Goal: Task Accomplishment & Management: Manage account settings

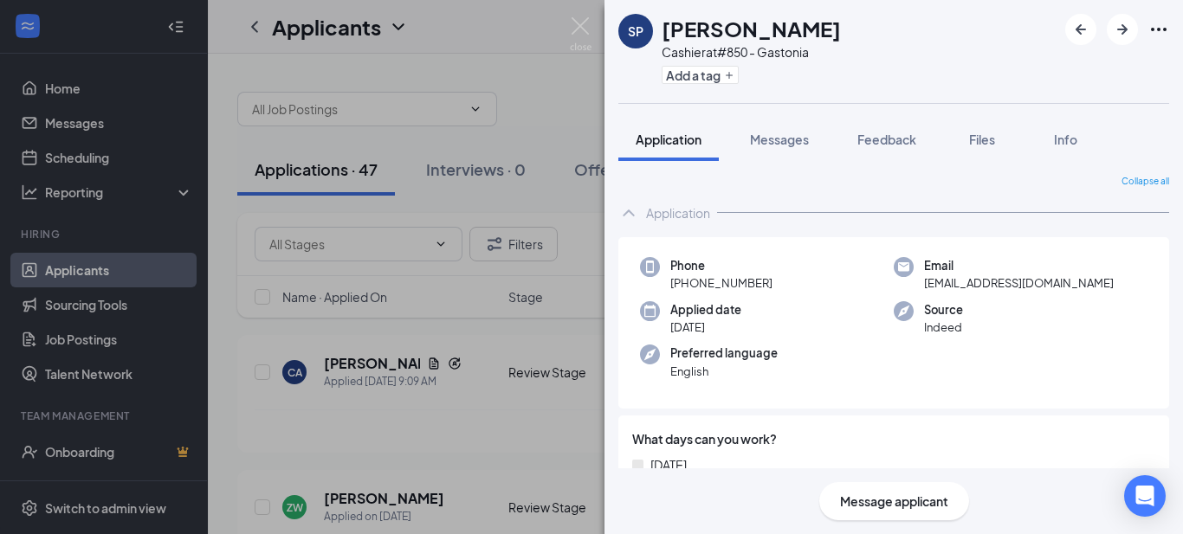
click at [456, 420] on div "SP [PERSON_NAME] Cashier at #850 - Gastonia Add a tag Application Messages Feed…" at bounding box center [591, 267] width 1183 height 534
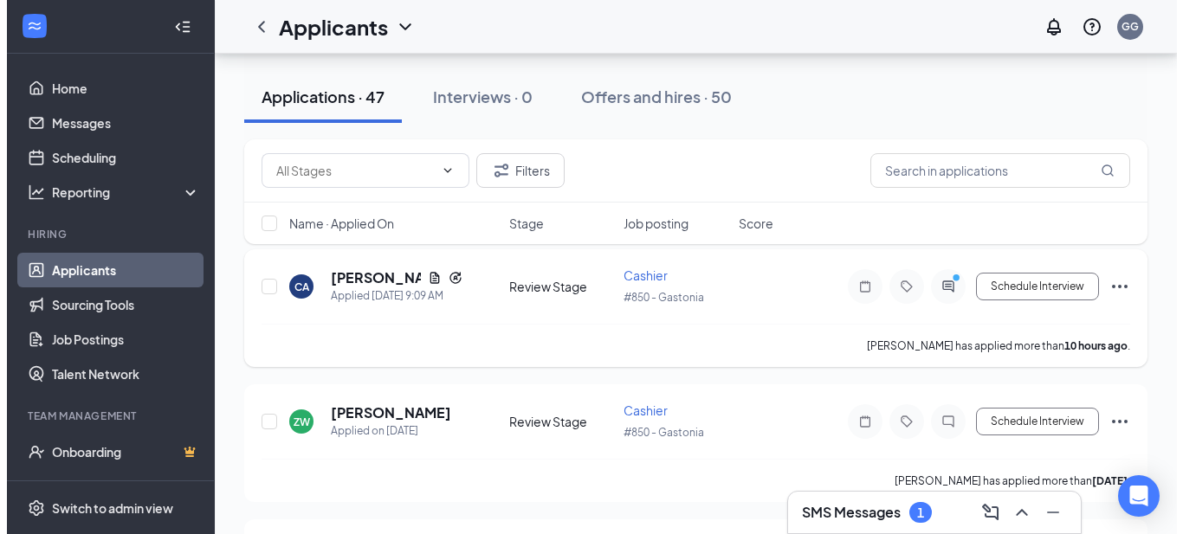
scroll to position [87, 0]
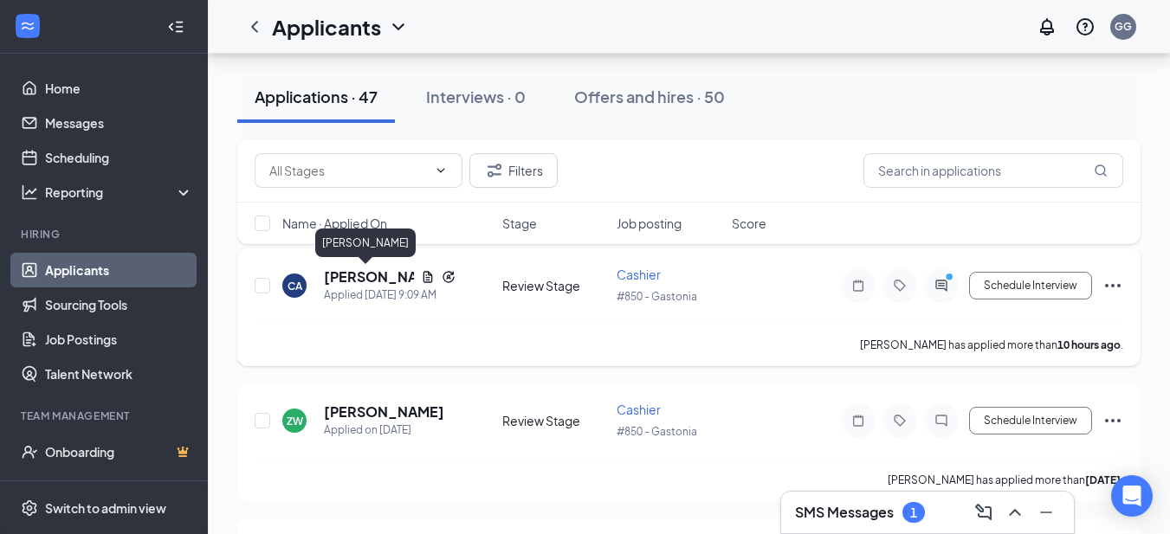
click at [358, 277] on h5 "[PERSON_NAME]" at bounding box center [369, 277] width 90 height 19
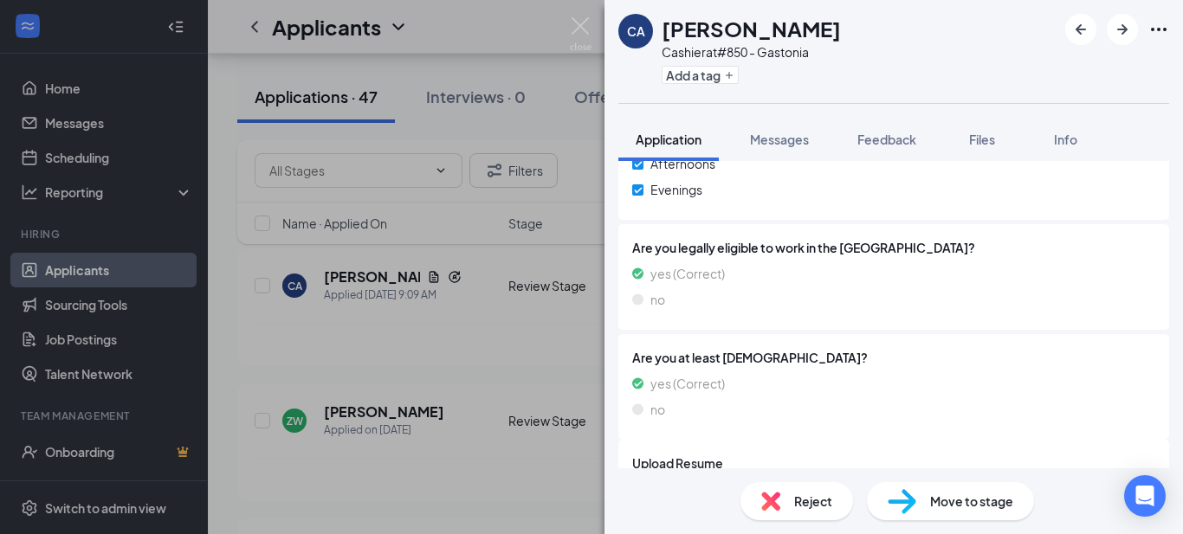
scroll to position [761, 0]
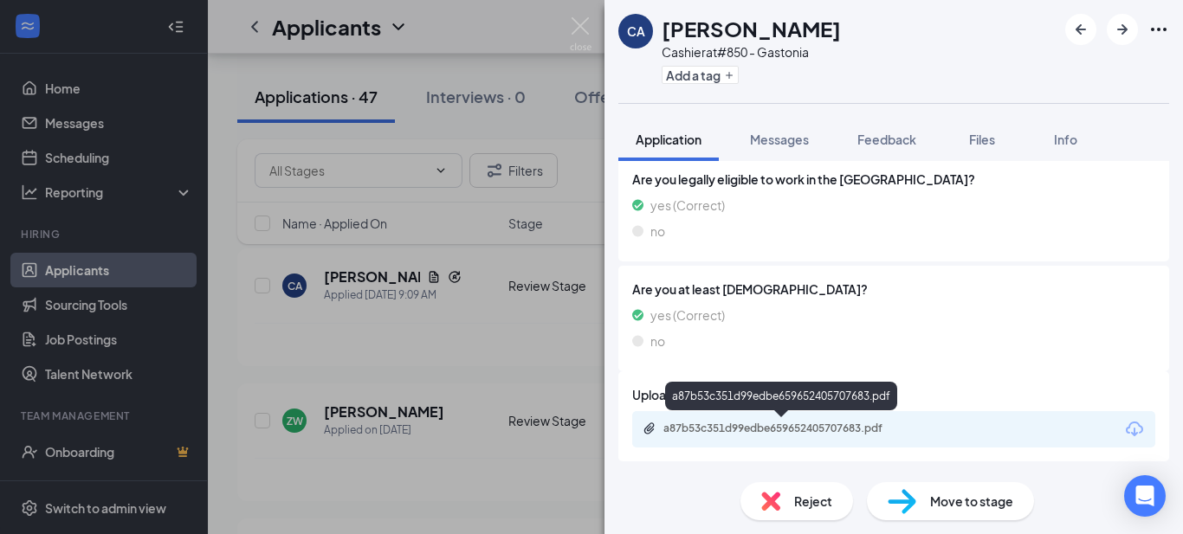
click at [790, 427] on div "a87b53c351d99edbe659652405707683.pdf" at bounding box center [784, 429] width 242 height 14
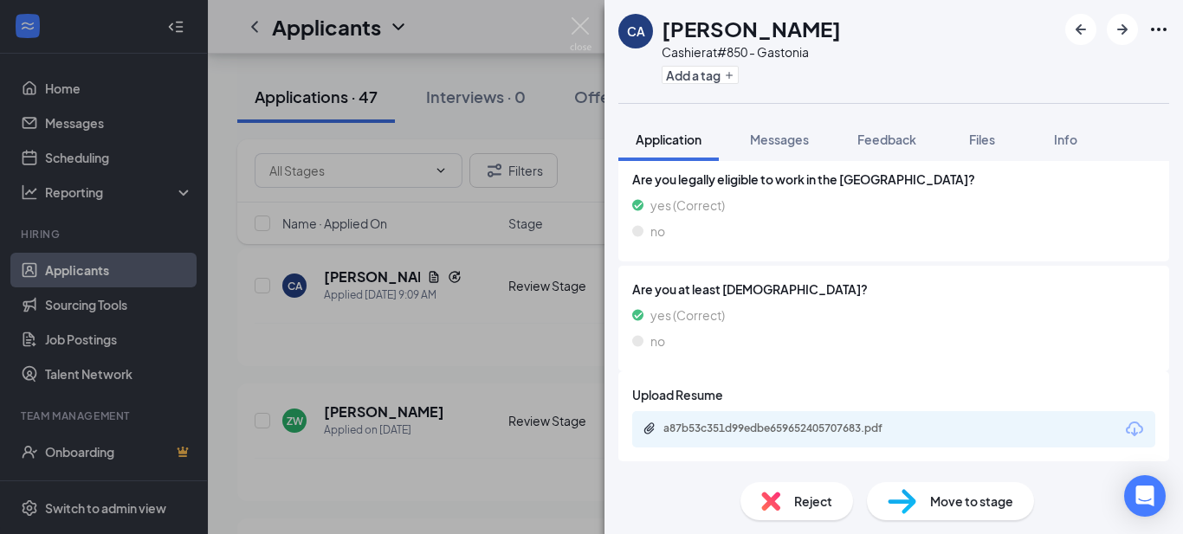
scroll to position [755, 0]
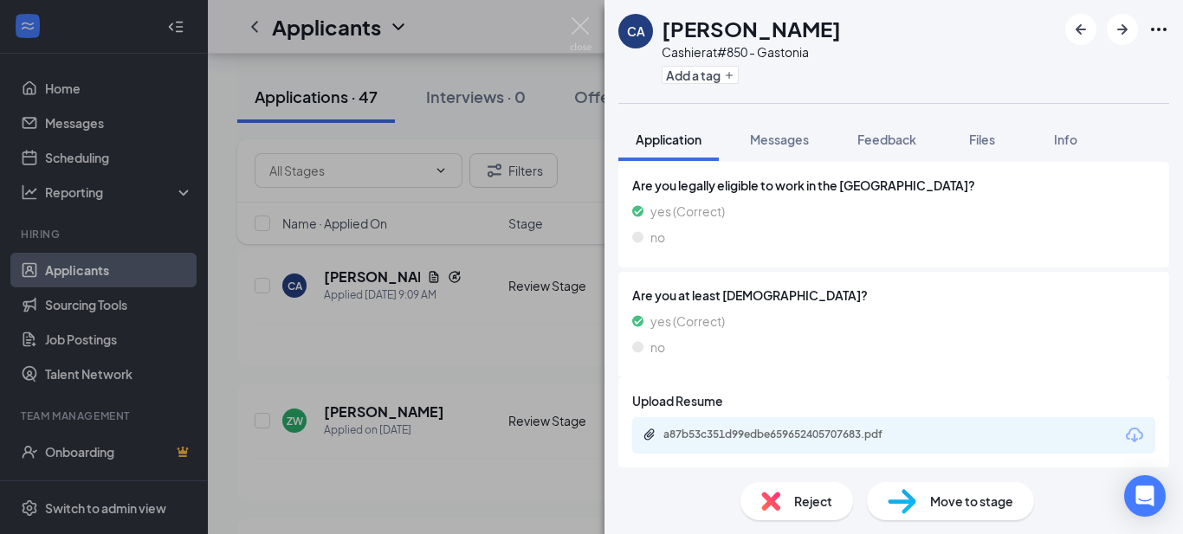
click at [461, 434] on div "CA [PERSON_NAME] Cashier at #850 - Gastonia Add a tag Application Messages Feed…" at bounding box center [591, 267] width 1183 height 534
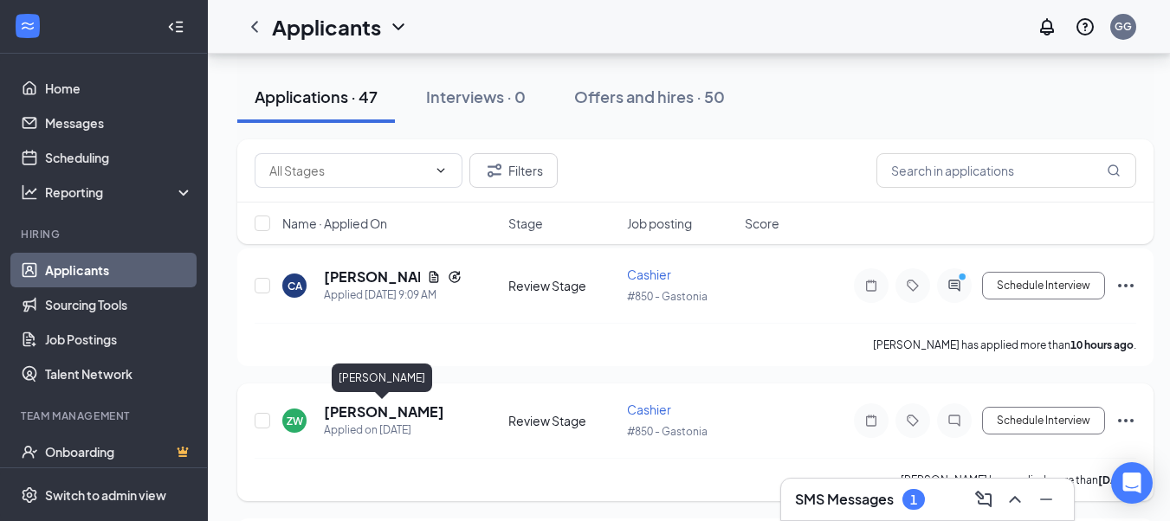
click at [364, 412] on h5 "[PERSON_NAME]" at bounding box center [384, 412] width 120 height 19
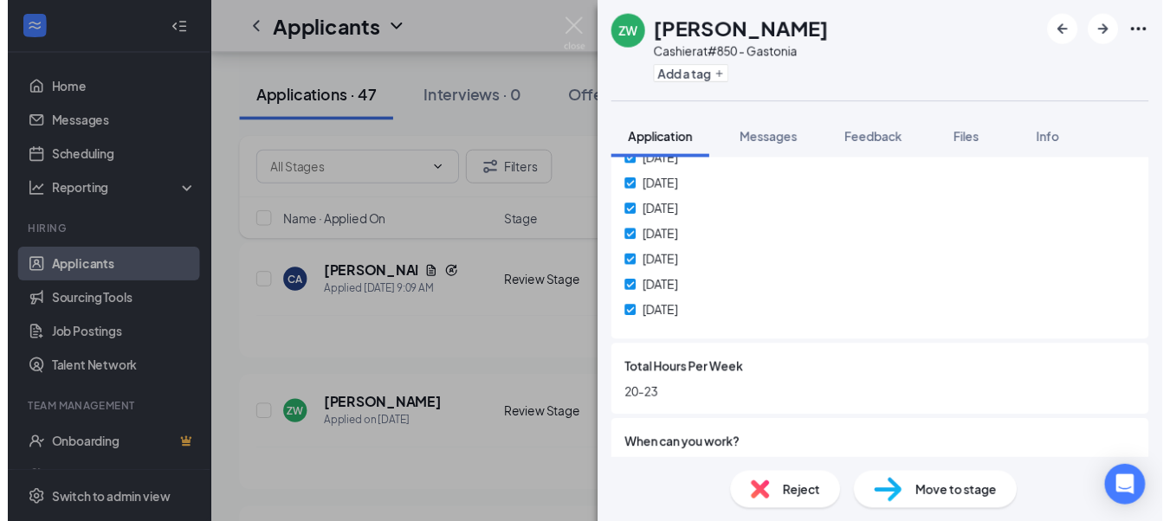
scroll to position [346, 0]
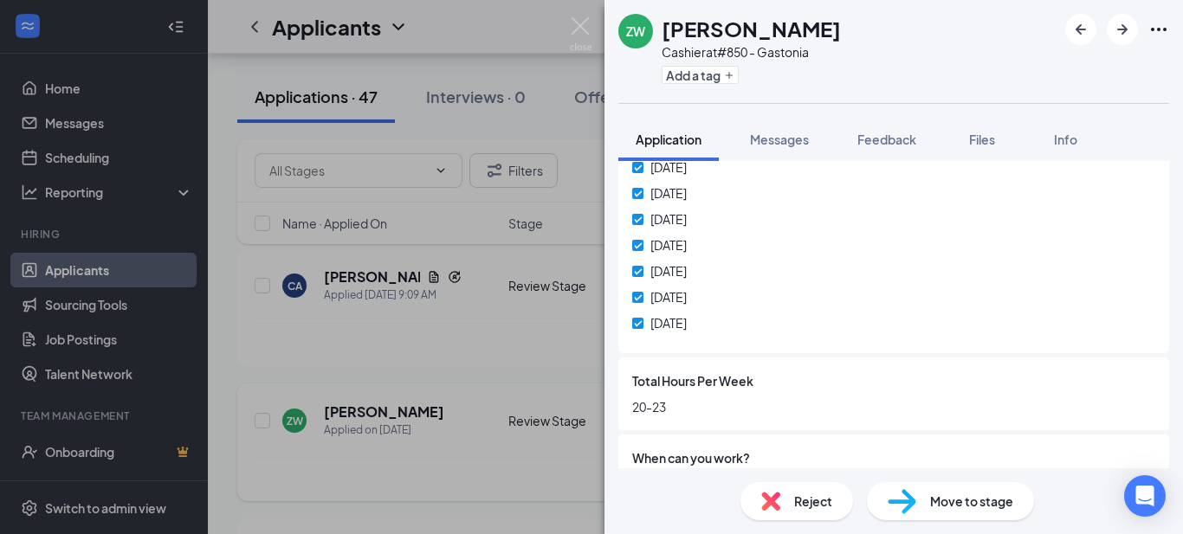
click at [464, 402] on div "ZW [PERSON_NAME] Cashier at #850 - Gastonia Add a tag Application Messages Feed…" at bounding box center [591, 267] width 1183 height 534
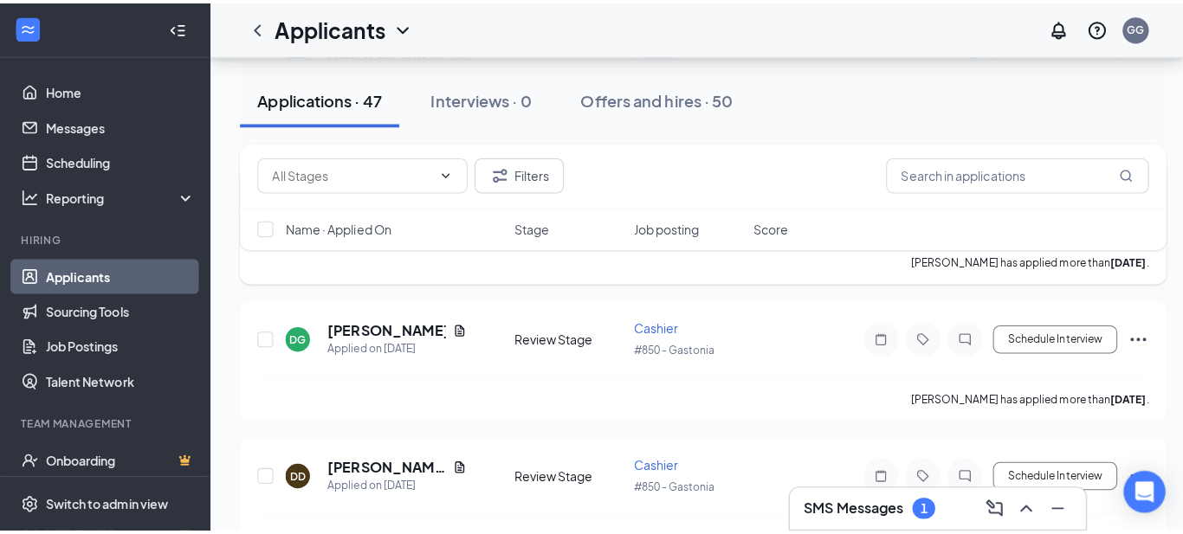
scroll to position [346, 0]
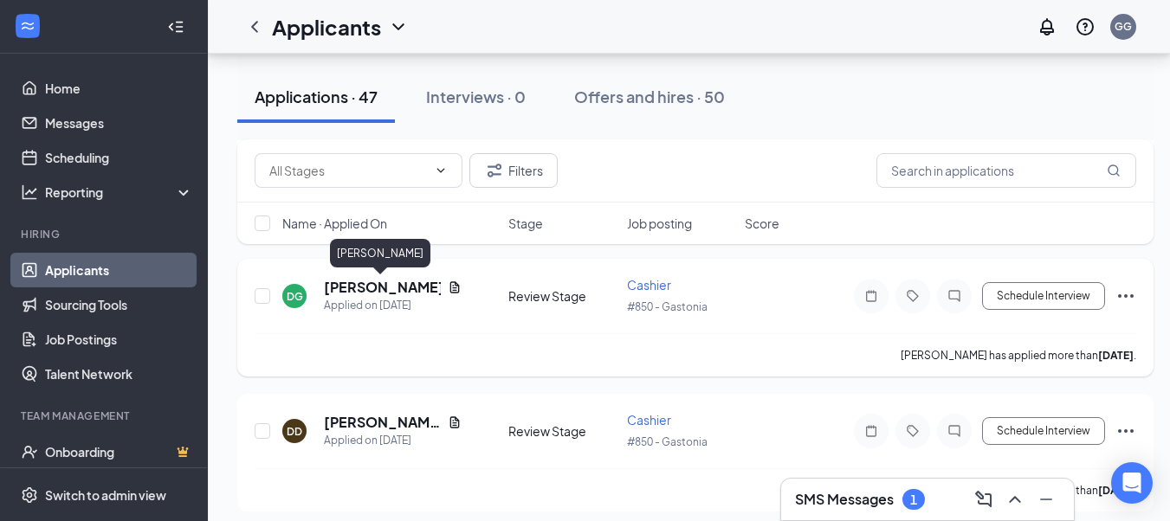
click at [373, 288] on h5 "[PERSON_NAME]" at bounding box center [382, 287] width 117 height 19
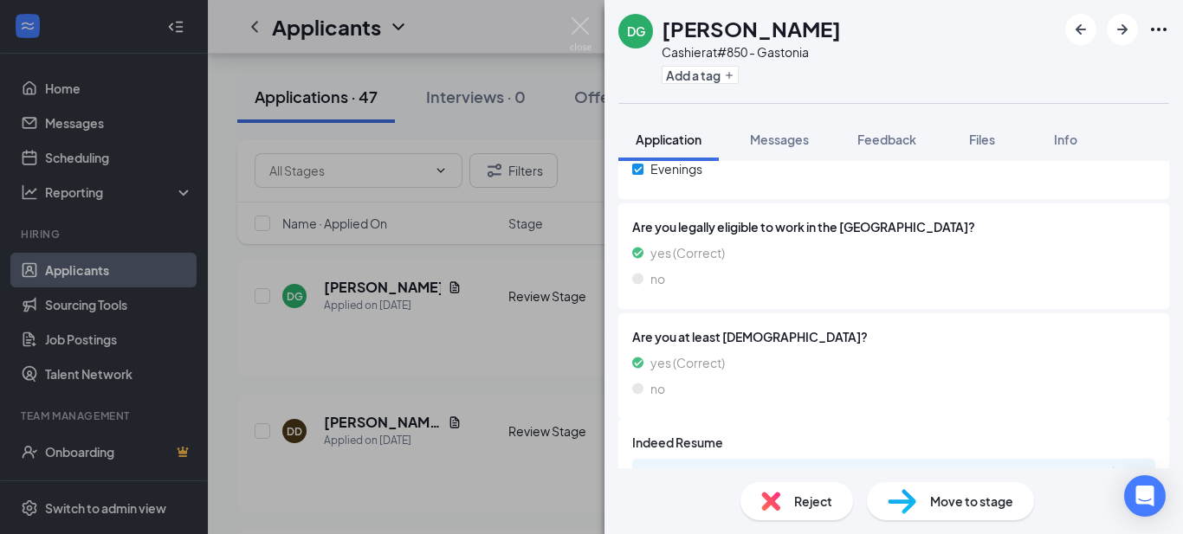
scroll to position [761, 0]
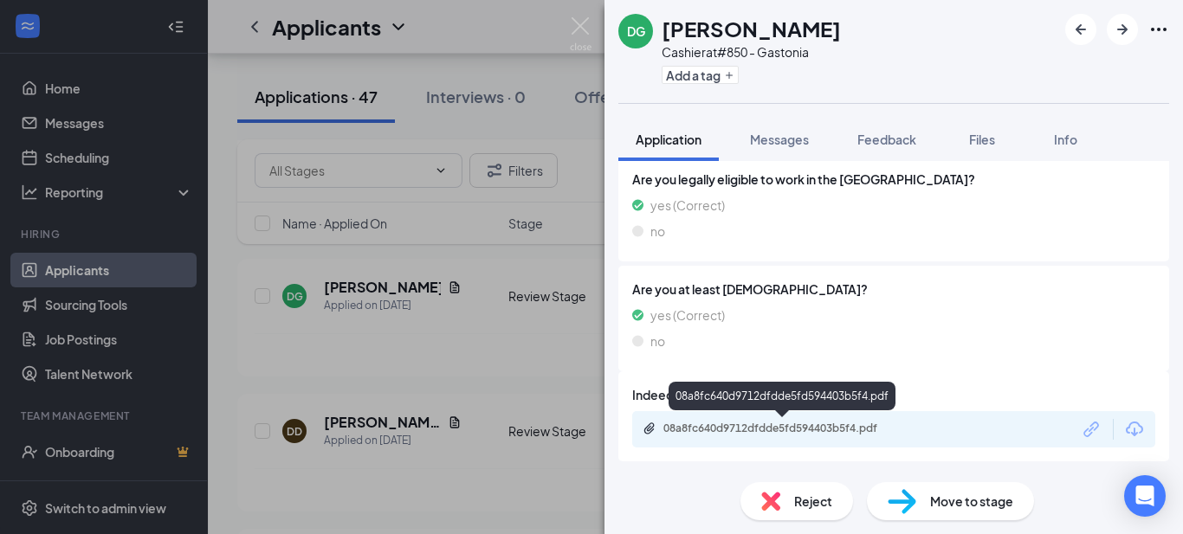
click at [707, 423] on div "08a8fc640d9712dfdde5fd594403b5f4.pdf" at bounding box center [784, 429] width 242 height 14
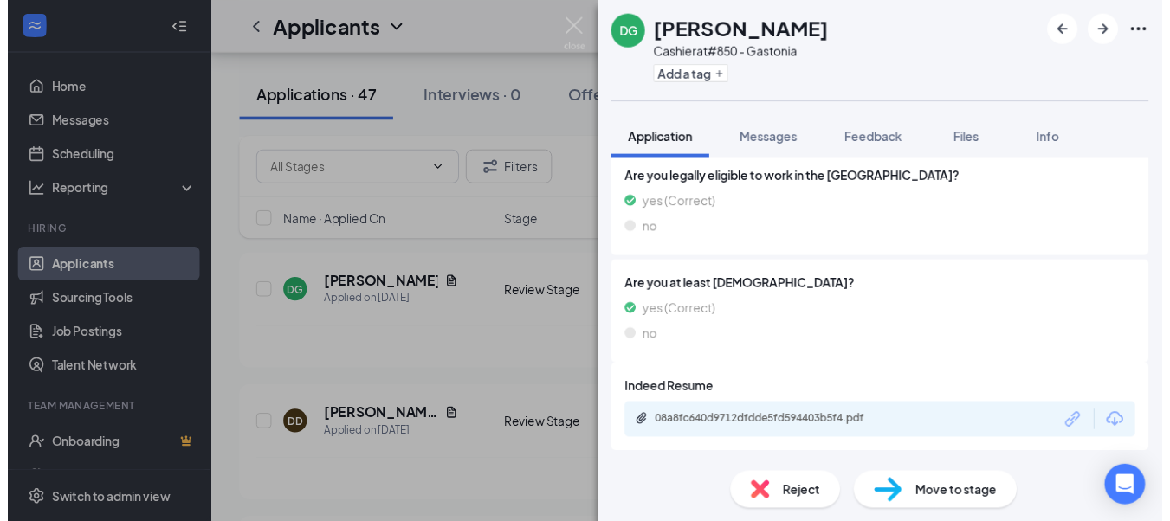
scroll to position [755, 0]
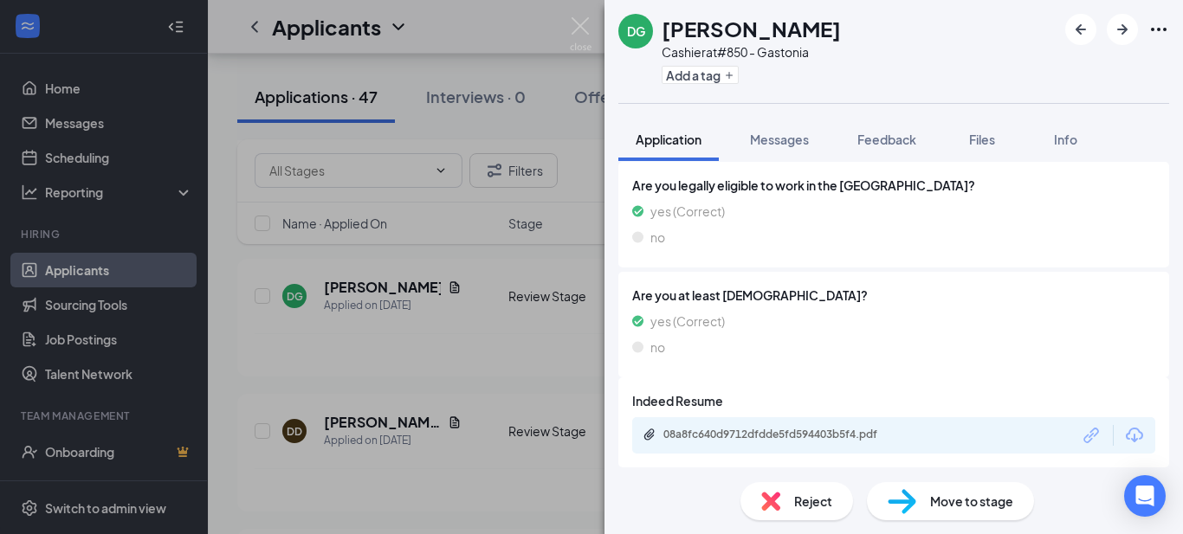
click at [459, 448] on div "DG [PERSON_NAME] at #850 - Gastonia Add a tag Application Messages Feedback Fil…" at bounding box center [591, 267] width 1183 height 534
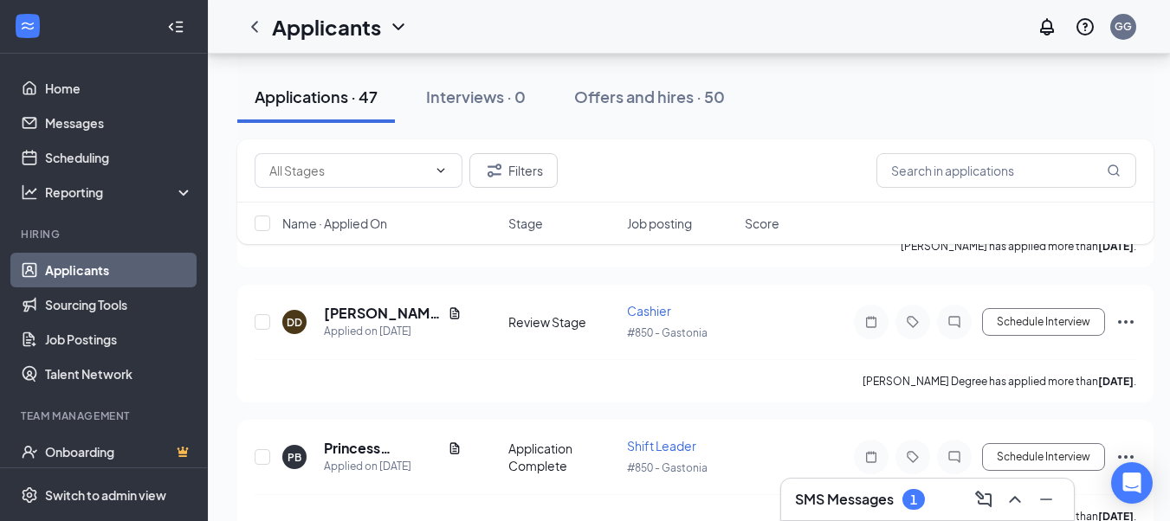
scroll to position [519, 0]
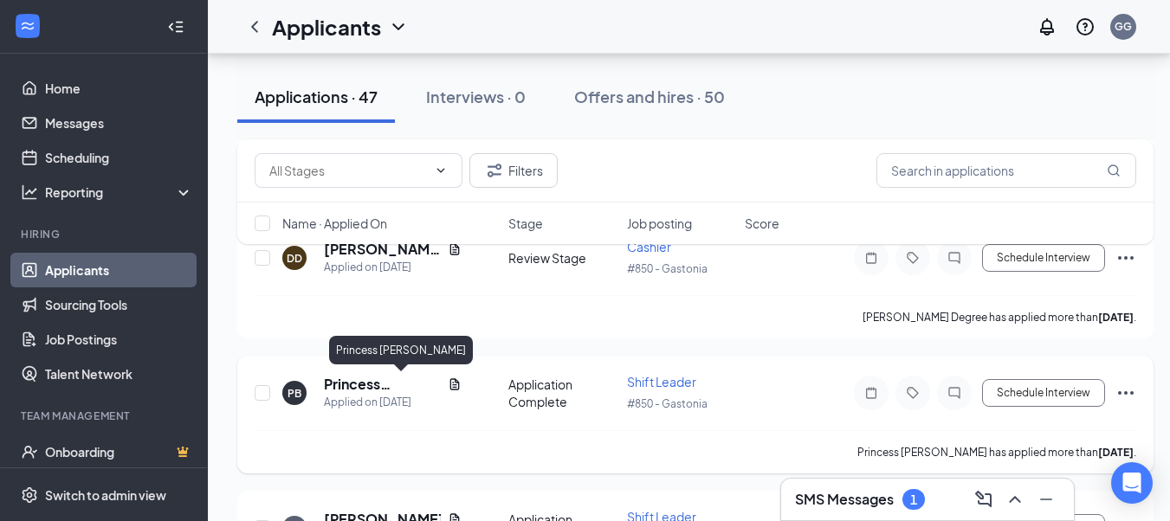
click at [371, 387] on h5 "Princess [PERSON_NAME]" at bounding box center [382, 384] width 117 height 19
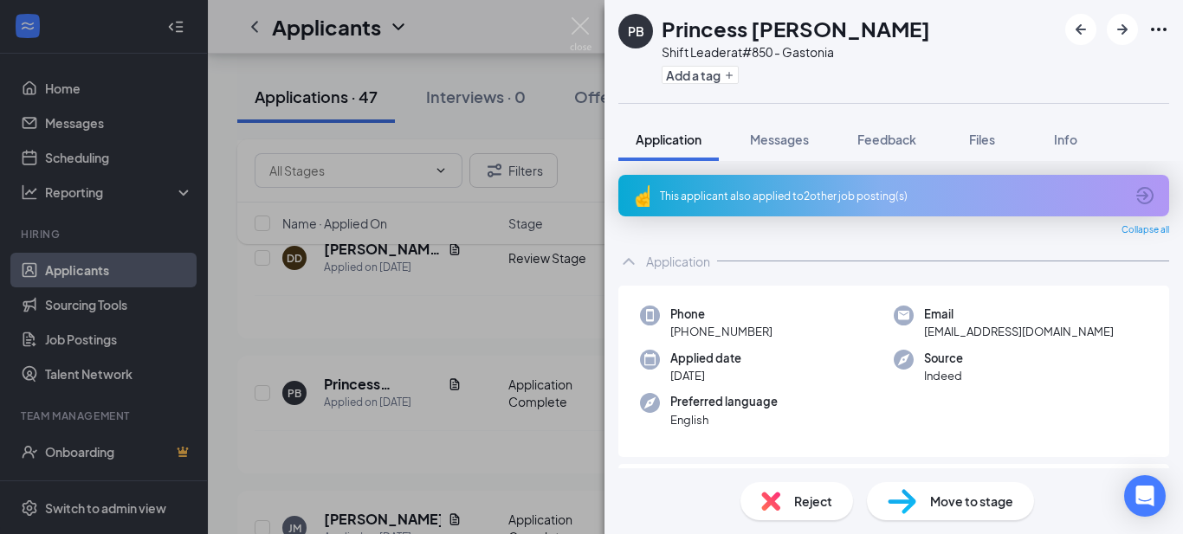
click at [578, 206] on div "PB Princess Brim Shift Leader at #850 - Gastonia Add a tag Application Messages…" at bounding box center [591, 267] width 1183 height 534
click at [481, 332] on div "PB Princess Brim Shift Leader at #850 - Gastonia Add a tag Application Messages…" at bounding box center [591, 267] width 1183 height 534
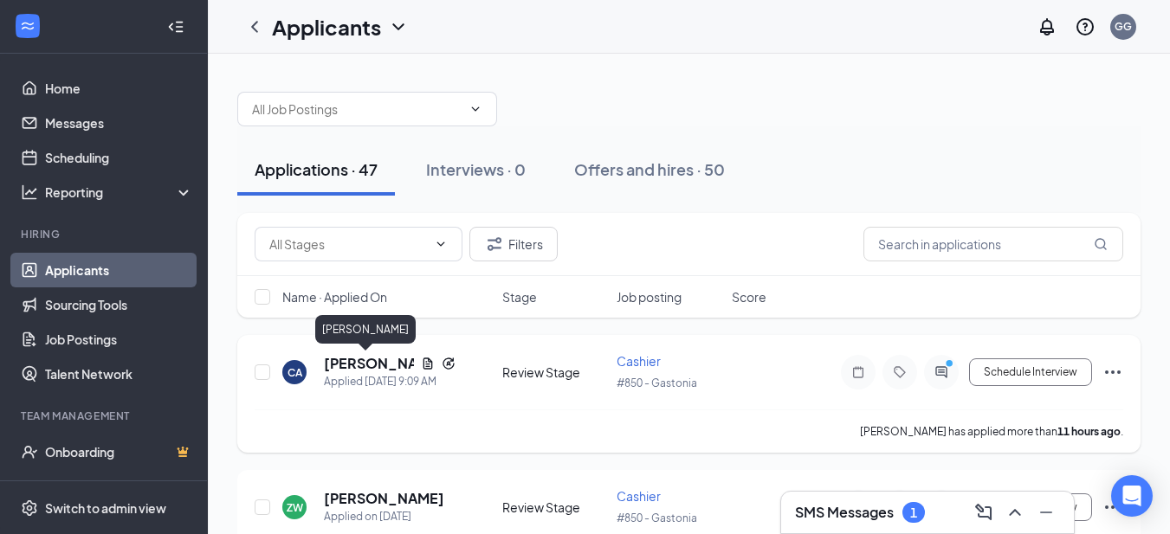
click at [376, 360] on h5 "[PERSON_NAME]" at bounding box center [369, 363] width 90 height 19
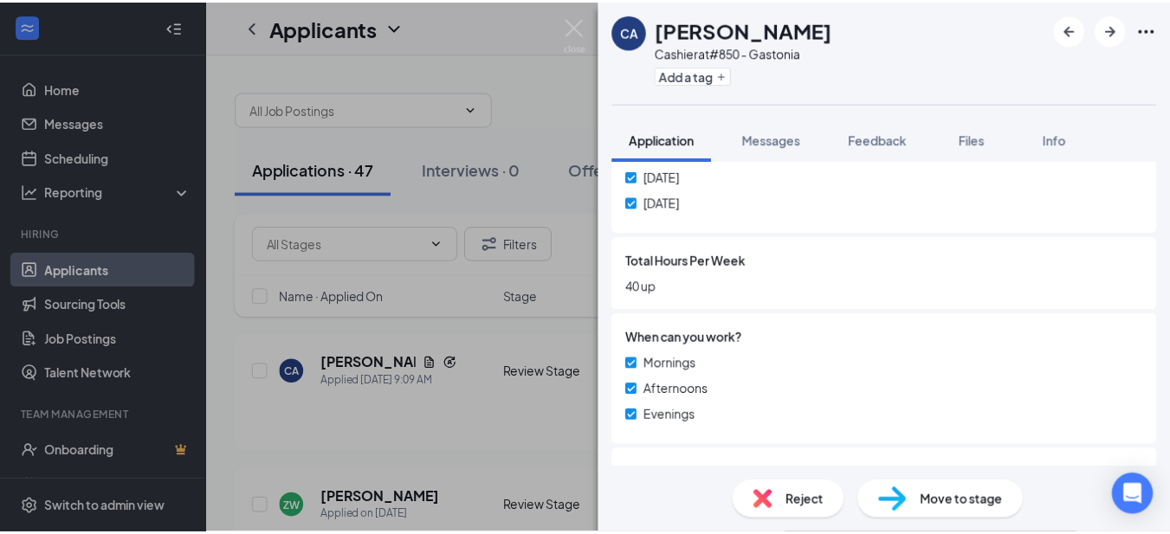
scroll to position [519, 0]
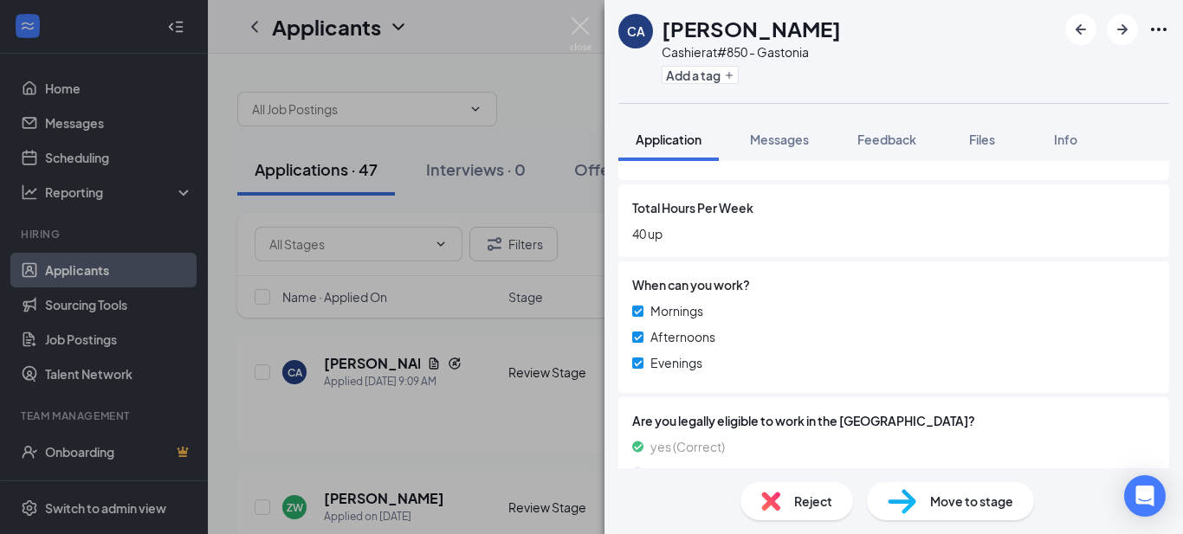
click at [487, 395] on div "CA [PERSON_NAME] Cashier at #850 - Gastonia Add a tag Application Messages Feed…" at bounding box center [591, 267] width 1183 height 534
